Goal: Obtain resource: Obtain resource

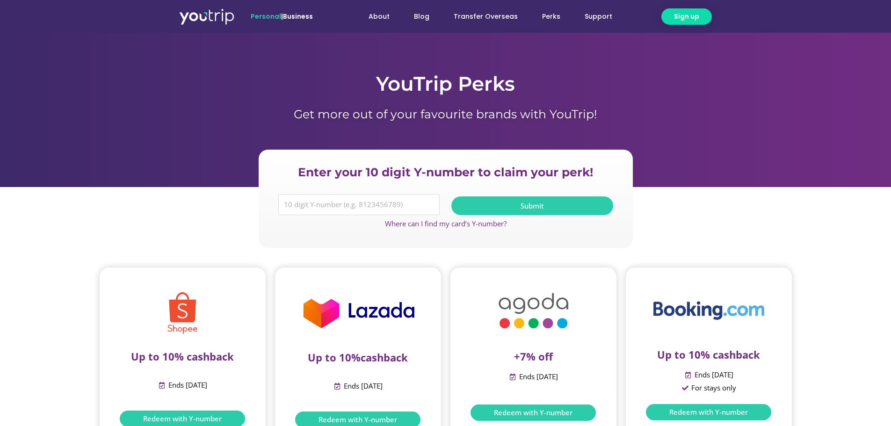
drag, startPoint x: 897, startPoint y: 11, endPoint x: 717, endPoint y: 96, distance: 199.6
click at [716, 96] on div at bounding box center [445, 110] width 891 height 154
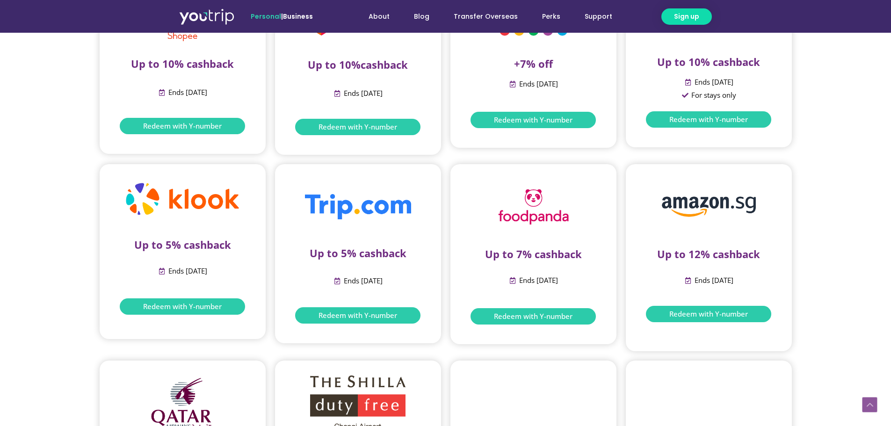
scroll to position [327, 0]
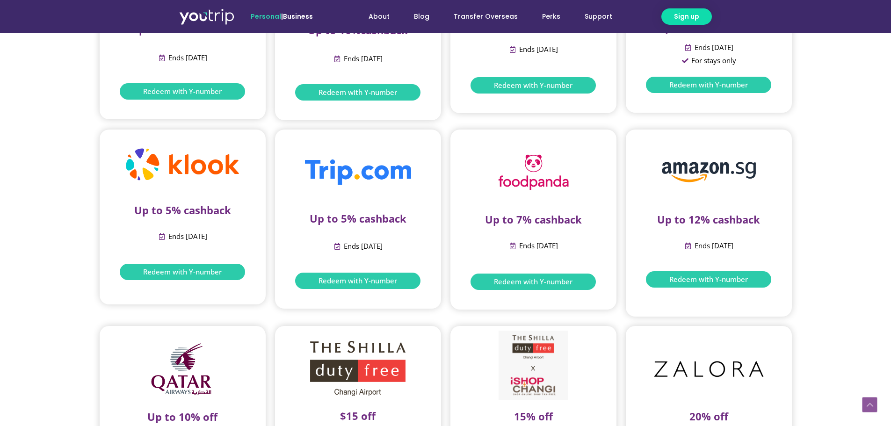
click at [185, 270] on span "Redeem with Y-number" at bounding box center [182, 271] width 79 height 7
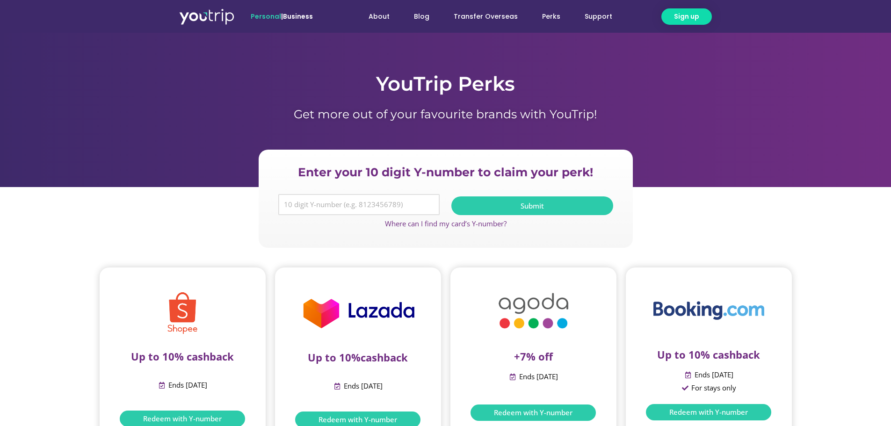
click at [288, 205] on input "Y Number" at bounding box center [359, 205] width 162 height 22
paste input "8183572188"
type input "8183572188"
click at [528, 202] on span "Submit" at bounding box center [531, 205] width 23 height 7
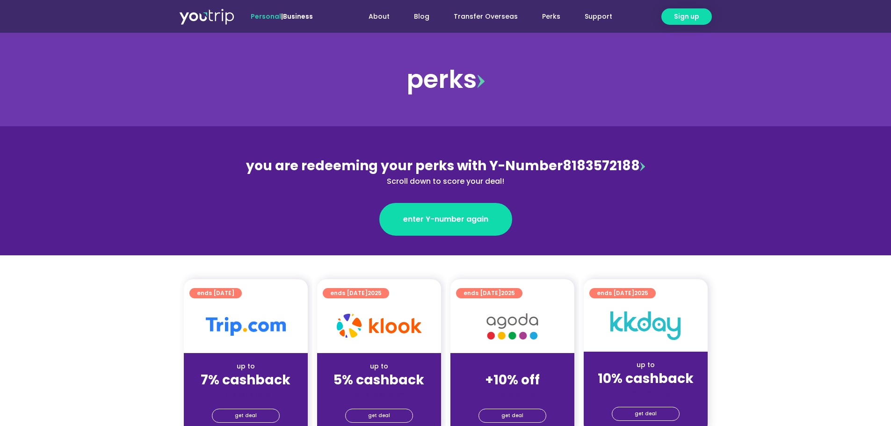
drag, startPoint x: 412, startPoint y: 217, endPoint x: 661, endPoint y: 213, distance: 249.3
click at [661, 212] on section "you are redeeming your perks with Y-Number 8183572188 Scroll down to score your…" at bounding box center [445, 190] width 891 height 129
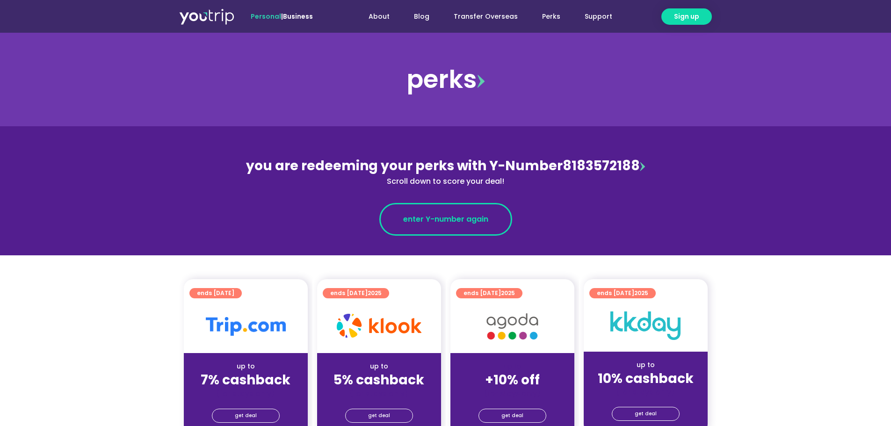
click at [453, 218] on span "enter Y-number again" at bounding box center [445, 219] width 85 height 11
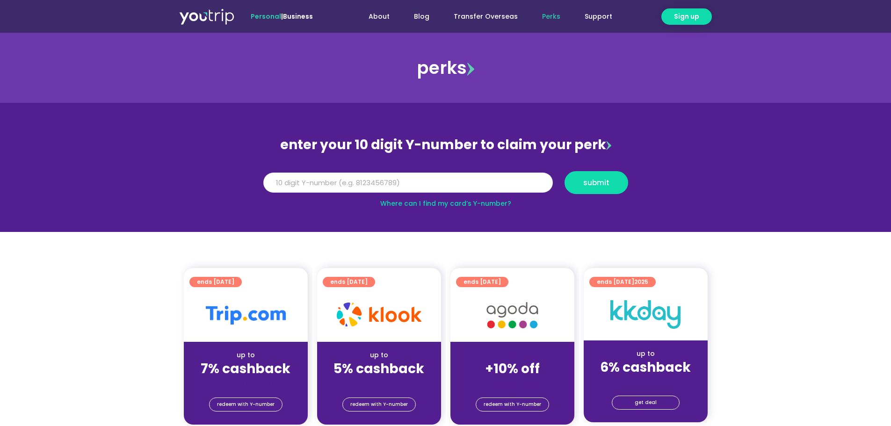
click at [282, 183] on input "Y Number" at bounding box center [407, 183] width 289 height 21
paste input "8183572188"
type input "8183572188"
click at [594, 181] on span "submit" at bounding box center [596, 182] width 26 height 7
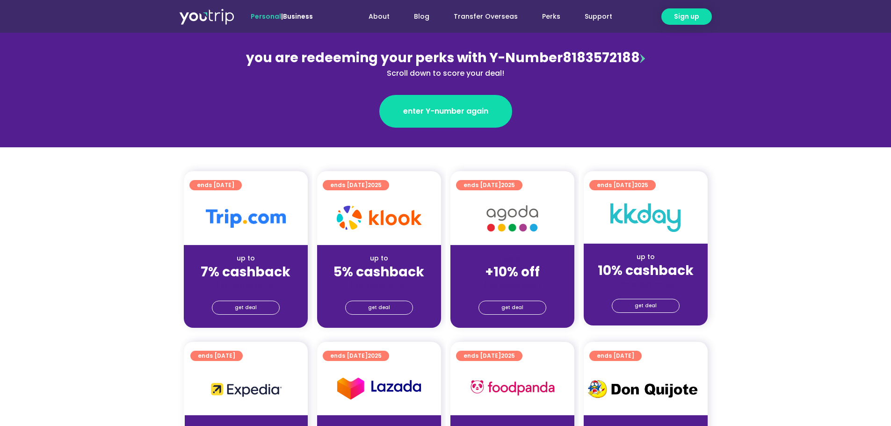
scroll to position [140, 0]
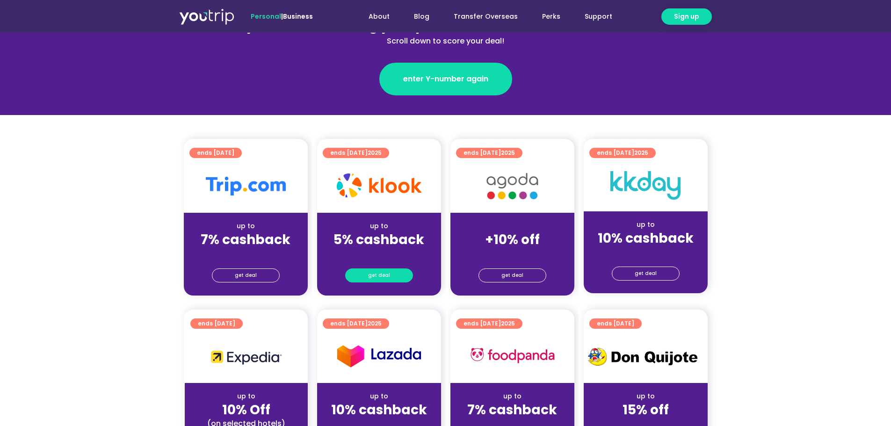
click at [376, 275] on span "get deal" at bounding box center [379, 275] width 22 height 13
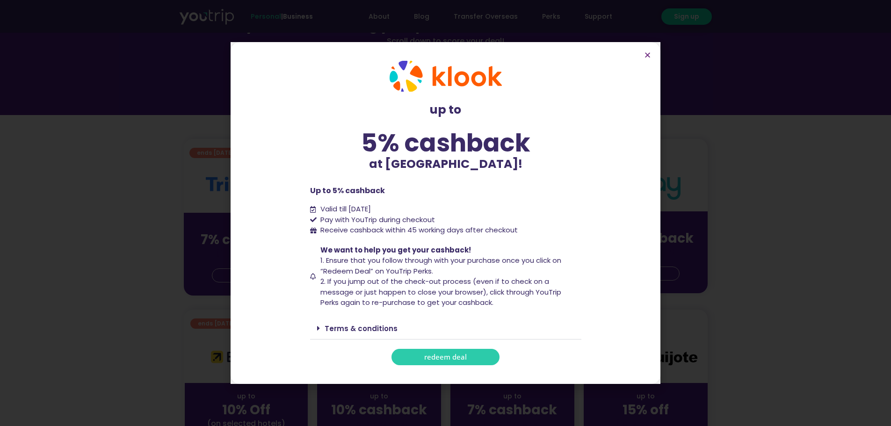
click at [448, 355] on span "redeem deal" at bounding box center [445, 357] width 43 height 7
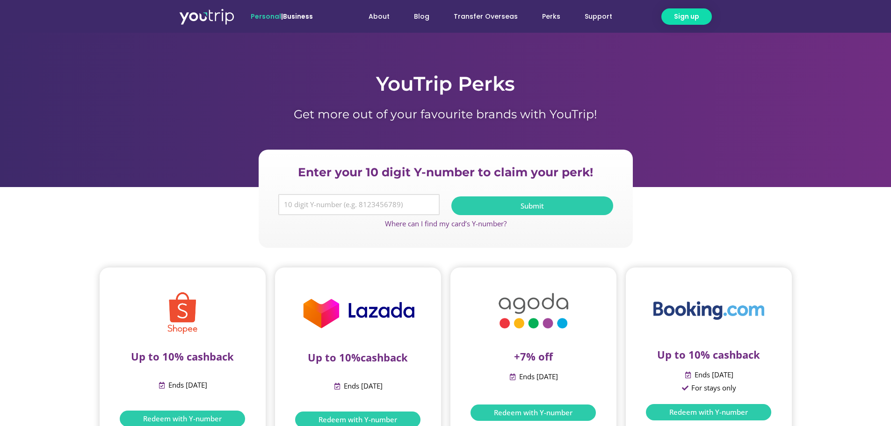
click at [299, 206] on input "Y Number" at bounding box center [359, 205] width 162 height 22
paste input "8183572188"
type input "8183572188"
click at [539, 203] on span "Submit" at bounding box center [531, 205] width 23 height 7
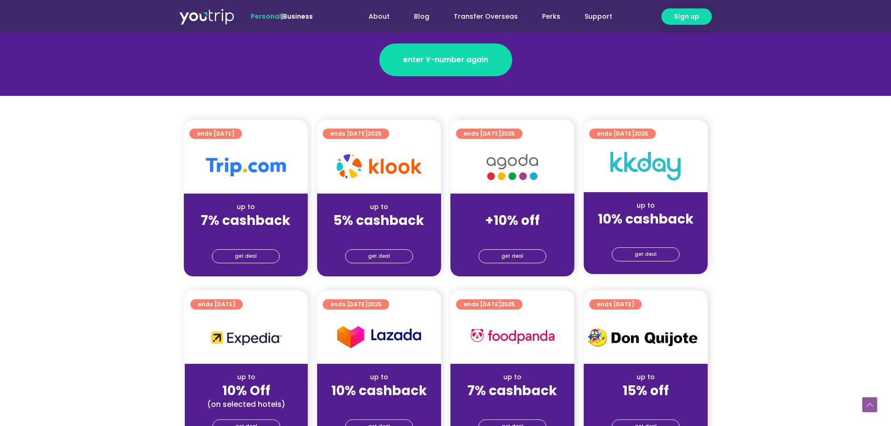
scroll to position [187, 0]
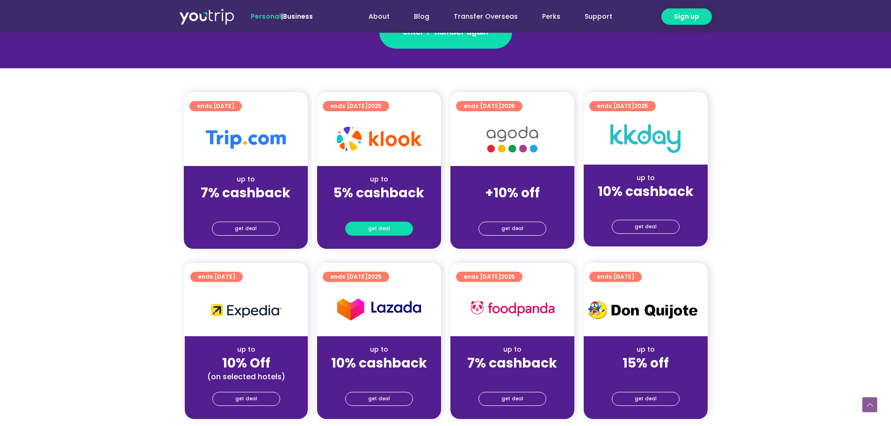
click at [377, 229] on span "get deal" at bounding box center [379, 228] width 22 height 13
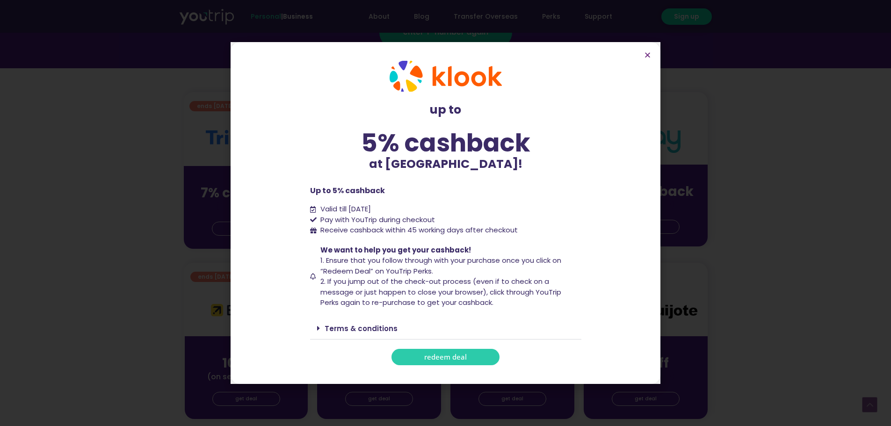
click at [437, 357] on span "redeem deal" at bounding box center [445, 357] width 43 height 7
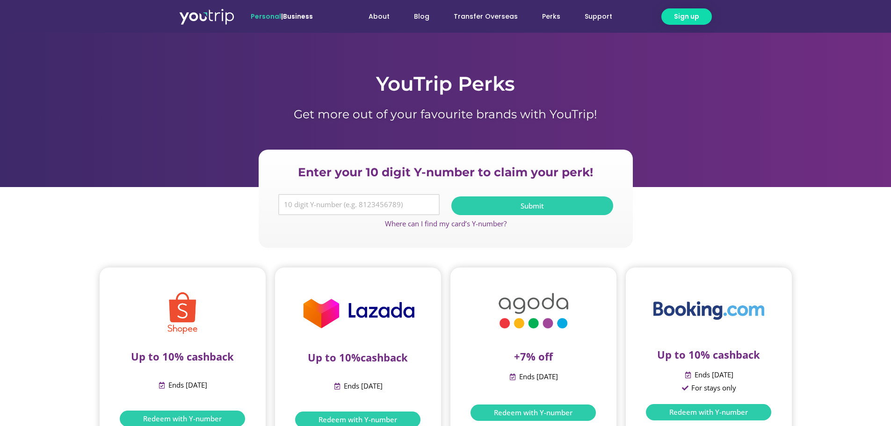
click at [288, 206] on input "Y Number" at bounding box center [359, 205] width 162 height 22
paste input "8183572188"
type input "8183572188"
click at [535, 207] on span "Submit" at bounding box center [531, 205] width 23 height 7
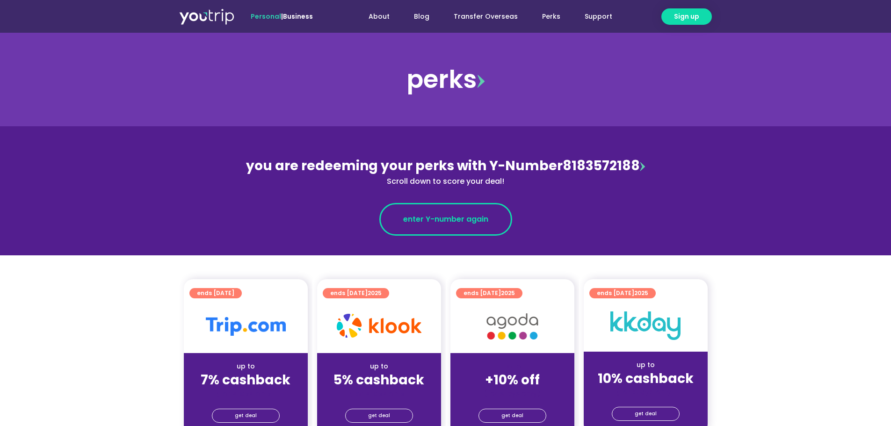
click at [406, 217] on span "enter Y-number again" at bounding box center [445, 219] width 85 height 11
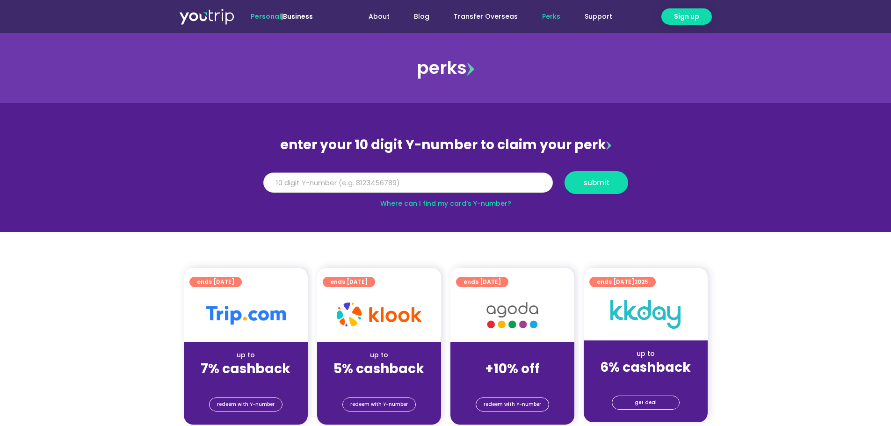
paste input "8183572188"
type input "8183572188"
click at [595, 181] on span "submit" at bounding box center [596, 182] width 26 height 7
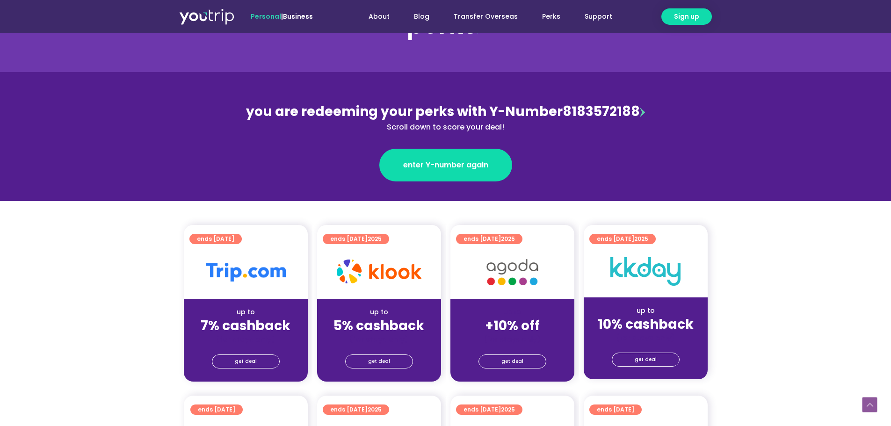
scroll to position [187, 0]
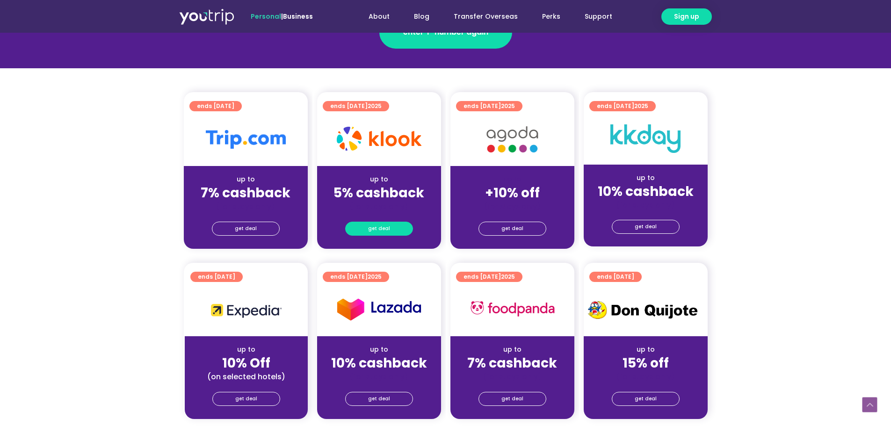
click at [382, 227] on span "get deal" at bounding box center [379, 228] width 22 height 13
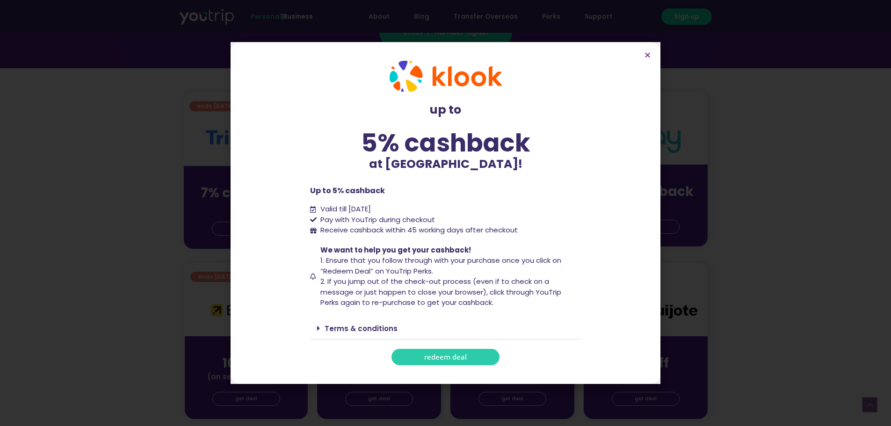
click at [446, 360] on span "redeem deal" at bounding box center [445, 357] width 43 height 7
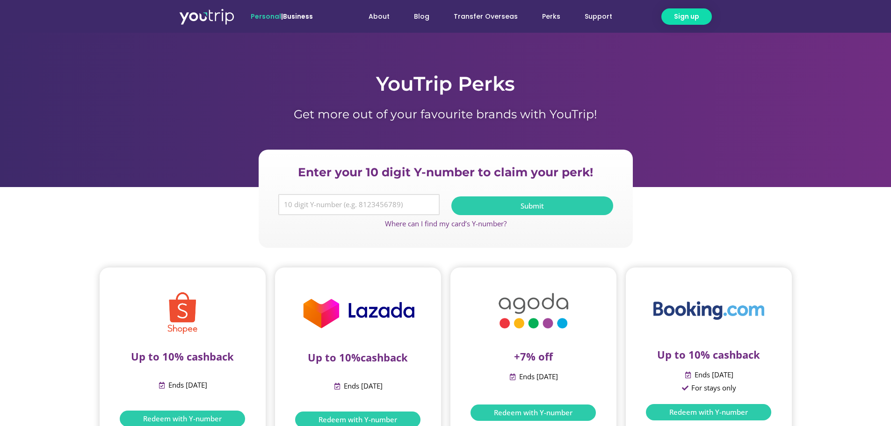
click at [294, 204] on input "Y Number" at bounding box center [359, 205] width 162 height 22
paste input "8183572188"
type input "8183572188"
click at [534, 204] on span "Submit" at bounding box center [531, 205] width 23 height 7
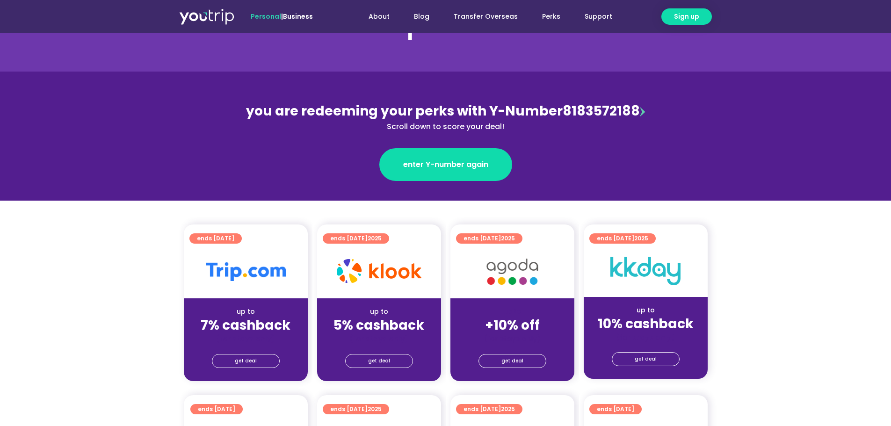
scroll to position [94, 0]
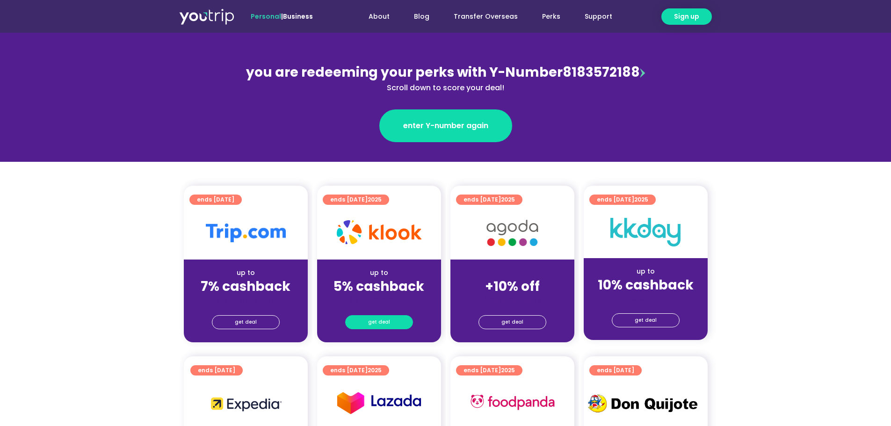
click at [375, 321] on span "get deal" at bounding box center [379, 322] width 22 height 13
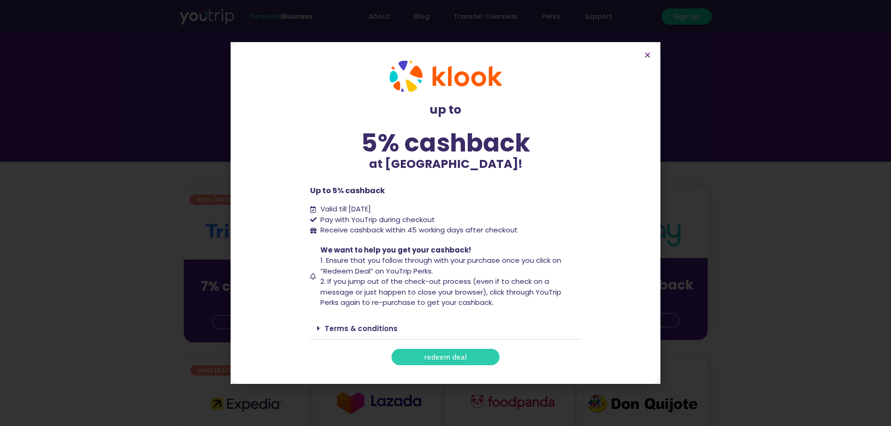
click at [433, 355] on span "redeem deal" at bounding box center [445, 357] width 43 height 7
